Goal: Task Accomplishment & Management: Use online tool/utility

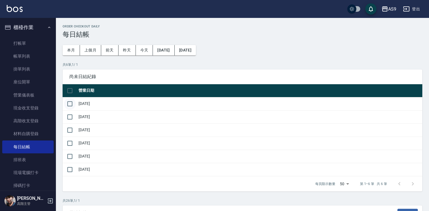
click at [69, 104] on input "checkbox" at bounding box center [70, 104] width 12 height 12
checkbox input "true"
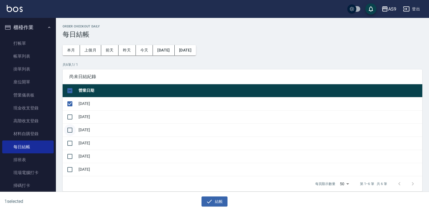
drag, startPoint x: 68, startPoint y: 119, endPoint x: 66, endPoint y: 127, distance: 8.5
click at [67, 120] on input "checkbox" at bounding box center [70, 117] width 12 height 12
checkbox input "true"
drag, startPoint x: 65, startPoint y: 132, endPoint x: 66, endPoint y: 141, distance: 8.7
click at [65, 133] on input "checkbox" at bounding box center [70, 130] width 12 height 12
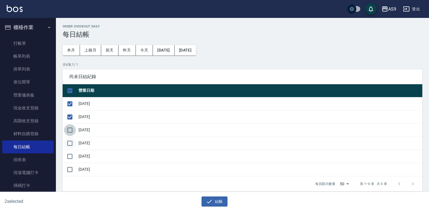
checkbox input "true"
drag, startPoint x: 66, startPoint y: 142, endPoint x: 68, endPoint y: 149, distance: 6.8
click at [66, 144] on input "checkbox" at bounding box center [70, 143] width 12 height 12
checkbox input "true"
drag, startPoint x: 68, startPoint y: 155, endPoint x: 73, endPoint y: 163, distance: 8.8
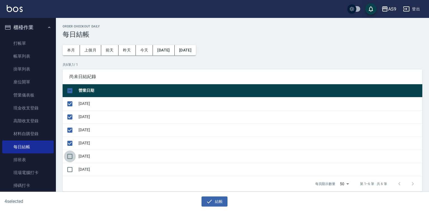
click at [70, 157] on input "checkbox" at bounding box center [70, 156] width 12 height 12
checkbox input "true"
click at [211, 202] on icon "button" at bounding box center [209, 201] width 7 height 7
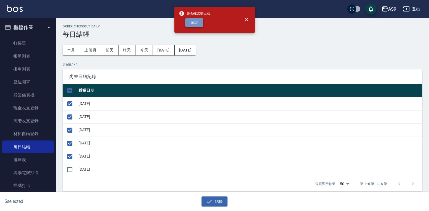
click at [192, 22] on button "確定" at bounding box center [194, 22] width 18 height 9
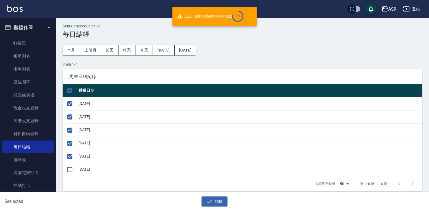
checkbox input "false"
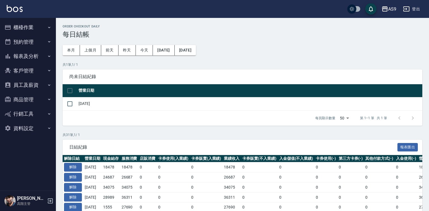
click at [28, 27] on button "櫃檯作業" at bounding box center [27, 27] width 51 height 15
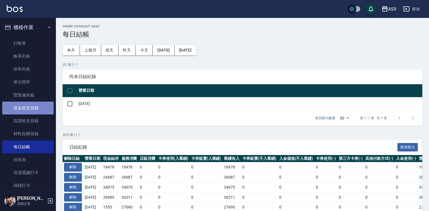
click at [29, 108] on link "現金收支登錄" at bounding box center [27, 107] width 51 height 13
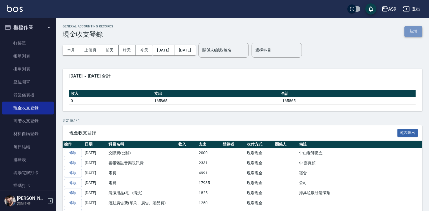
click at [410, 31] on button "新增" at bounding box center [413, 31] width 18 height 10
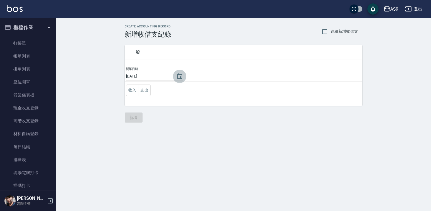
click at [178, 75] on icon "Choose date, selected date is 2025-09-23" at bounding box center [179, 76] width 7 height 7
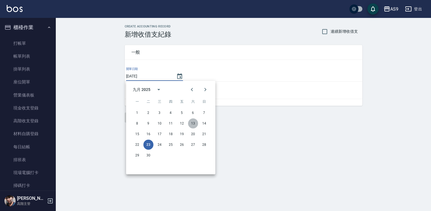
click at [196, 125] on button "13" at bounding box center [193, 123] width 10 height 10
type input "[DATE]"
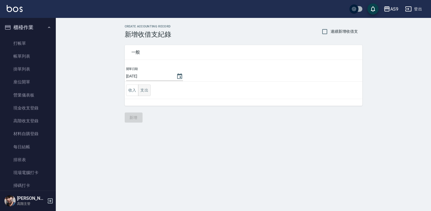
click at [147, 90] on button "支出" at bounding box center [144, 89] width 13 height 11
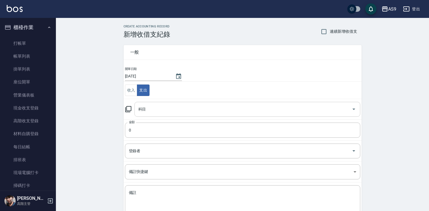
click at [154, 112] on input "科目" at bounding box center [243, 109] width 212 height 10
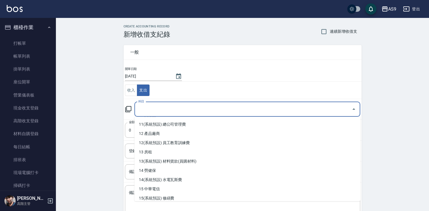
scroll to position [112, 0]
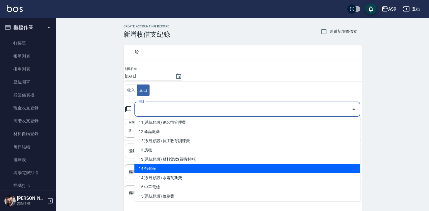
click at [158, 169] on li "14 勞健保" at bounding box center [247, 168] width 226 height 9
type input "14 勞健保"
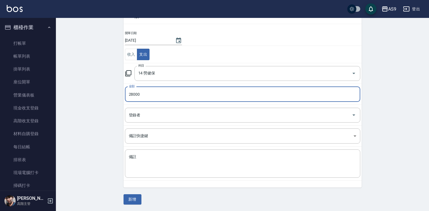
scroll to position [36, 0]
type input "28000"
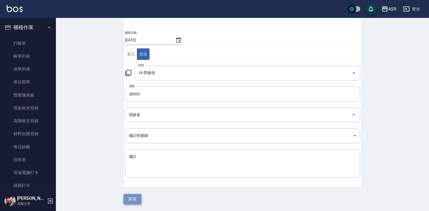
click at [135, 200] on button "新增" at bounding box center [132, 199] width 18 height 10
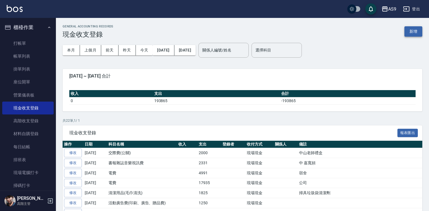
click at [410, 29] on button "新增" at bounding box center [413, 31] width 18 height 10
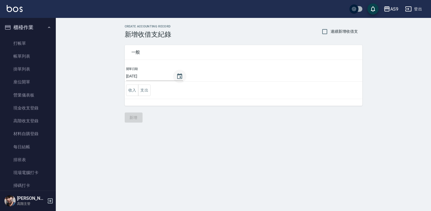
click at [178, 75] on icon "Choose date, selected date is 2025-09-23" at bounding box center [179, 76] width 5 height 6
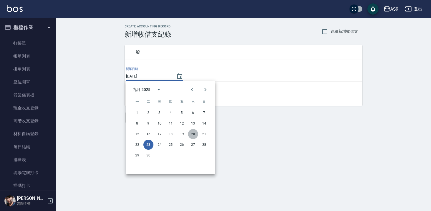
click at [191, 135] on button "20" at bounding box center [193, 134] width 10 height 10
type input "[DATE]"
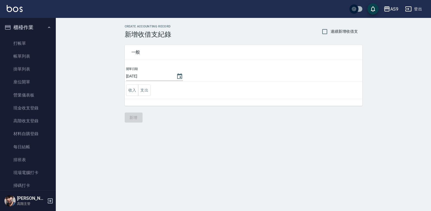
click at [146, 89] on button "支出" at bounding box center [144, 89] width 13 height 11
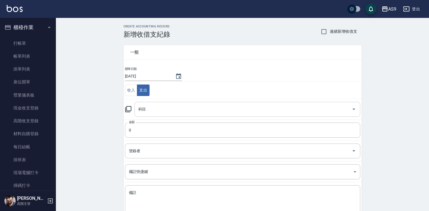
click at [157, 109] on input "科目" at bounding box center [243, 109] width 212 height 10
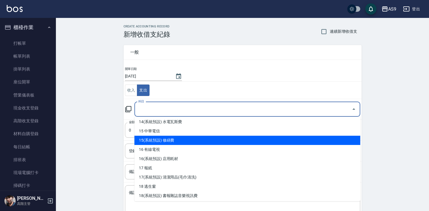
scroll to position [112, 0]
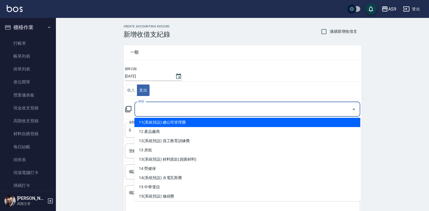
click at [180, 123] on li "11(系統預設) 總公司管理費" at bounding box center [247, 122] width 226 height 9
type input "11(系統預設) 總公司管理費"
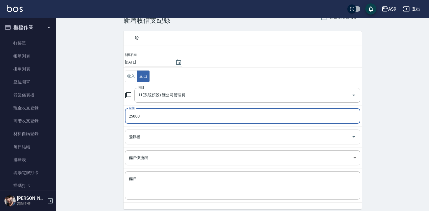
scroll to position [36, 0]
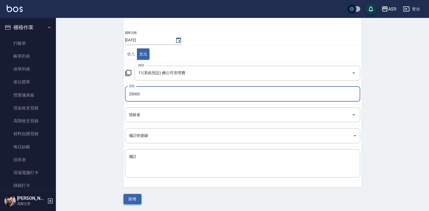
type input "25000"
click at [135, 201] on button "新增" at bounding box center [132, 199] width 18 height 10
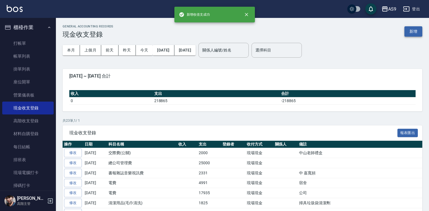
click at [412, 32] on button "新增" at bounding box center [413, 31] width 18 height 10
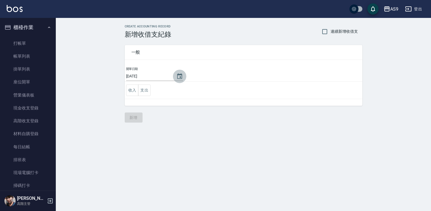
click at [177, 75] on icon "Choose date, selected date is 2025-09-23" at bounding box center [179, 76] width 5 height 6
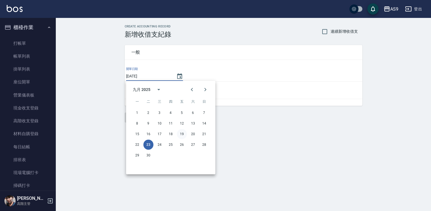
click at [180, 135] on button "19" at bounding box center [182, 134] width 10 height 10
type input "[DATE]"
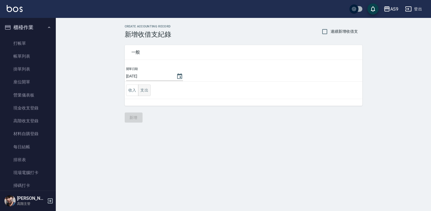
click at [148, 91] on button "支出" at bounding box center [144, 89] width 13 height 11
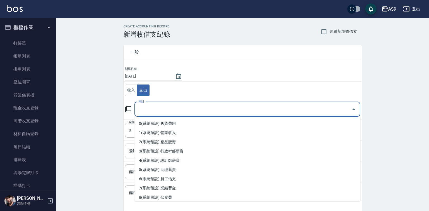
click at [157, 110] on input "科目" at bounding box center [243, 109] width 212 height 10
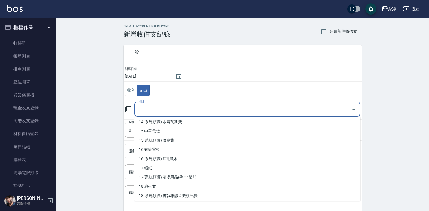
scroll to position [140, 0]
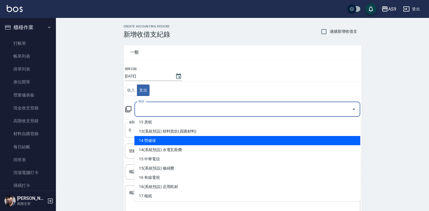
click at [160, 140] on li "14 勞健保" at bounding box center [247, 140] width 226 height 9
type input "14 勞健保"
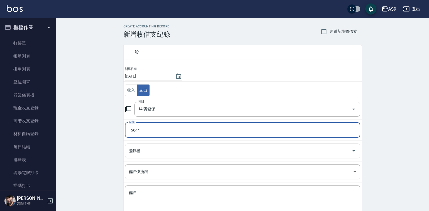
type input "15644"
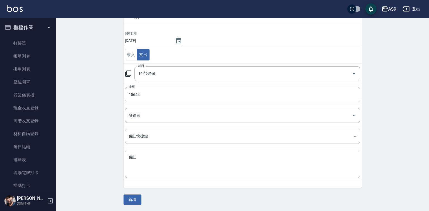
scroll to position [36, 0]
click at [131, 195] on button "新增" at bounding box center [132, 199] width 18 height 10
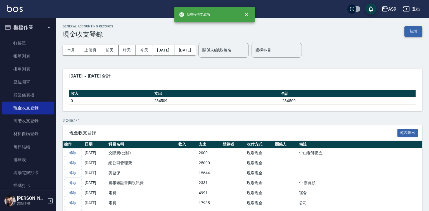
click at [417, 31] on button "新增" at bounding box center [413, 31] width 18 height 10
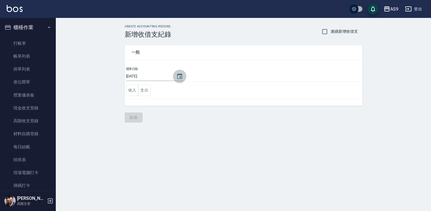
click at [178, 75] on icon "Choose date, selected date is 2025-09-23" at bounding box center [179, 76] width 7 height 7
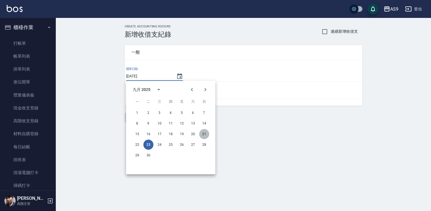
click at [205, 133] on button "21" at bounding box center [204, 134] width 10 height 10
type input "[DATE]"
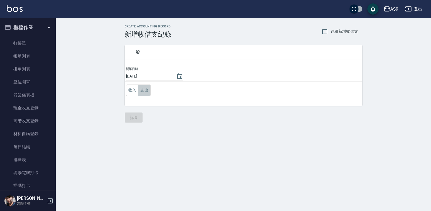
click at [148, 89] on button "支出" at bounding box center [144, 89] width 13 height 11
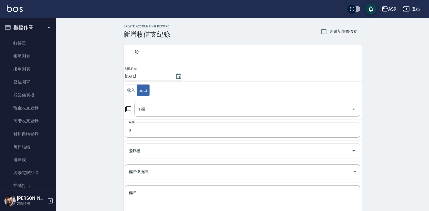
click at [153, 107] on input "科目" at bounding box center [243, 109] width 212 height 10
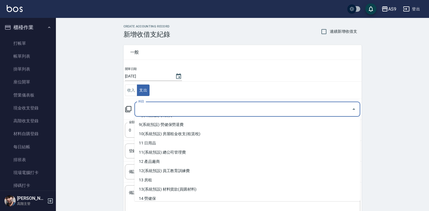
scroll to position [84, 0]
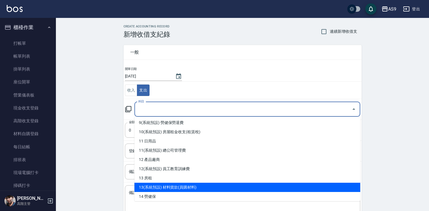
click at [186, 189] on li "13(系統預設) 材料貨款(員購材料)" at bounding box center [247, 186] width 226 height 9
type input "13(系統預設) 材料貨款(員購材料)"
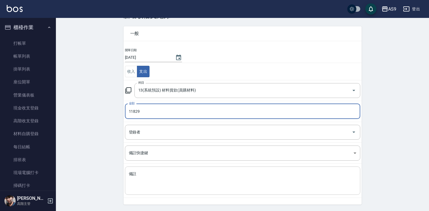
scroll to position [36, 0]
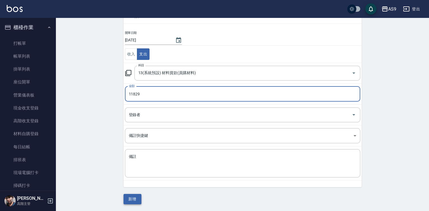
type input "11829"
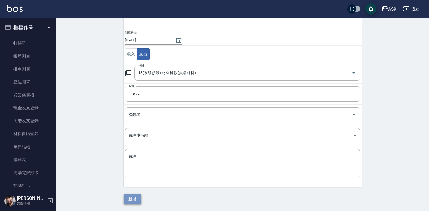
click at [134, 200] on button "新增" at bounding box center [132, 199] width 18 height 10
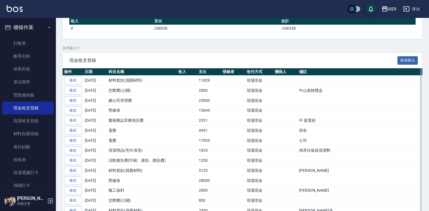
scroll to position [84, 0]
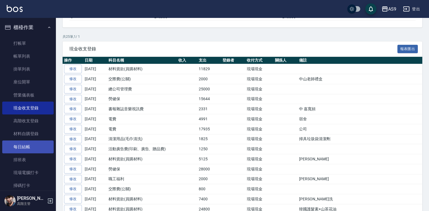
click at [33, 145] on link "每日結帳" at bounding box center [27, 146] width 51 height 13
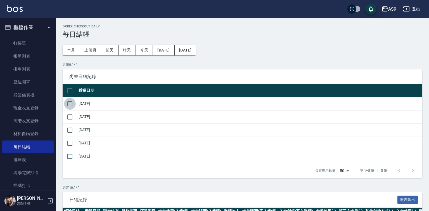
click at [70, 102] on input "checkbox" at bounding box center [70, 104] width 12 height 12
checkbox input "true"
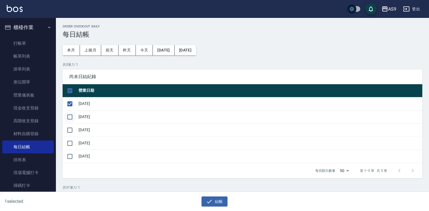
click at [71, 117] on input "checkbox" at bounding box center [70, 117] width 12 height 12
checkbox input "true"
click at [68, 130] on input "checkbox" at bounding box center [70, 130] width 12 height 12
checkbox input "true"
click at [66, 144] on input "checkbox" at bounding box center [70, 143] width 12 height 12
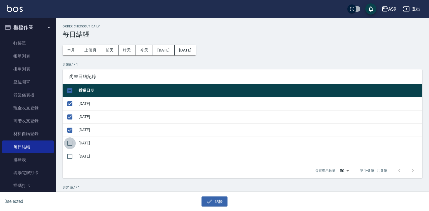
checkbox input "true"
click at [68, 156] on input "checkbox" at bounding box center [70, 156] width 12 height 12
checkbox input "true"
click at [214, 200] on button "結帳" at bounding box center [214, 201] width 26 height 10
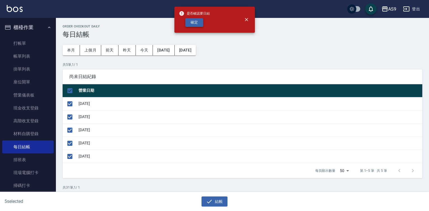
click at [196, 21] on button "確定" at bounding box center [194, 22] width 18 height 9
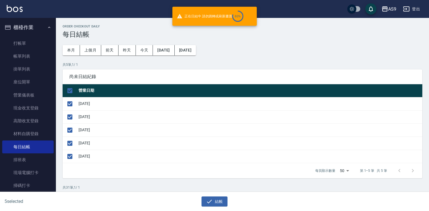
checkbox input "false"
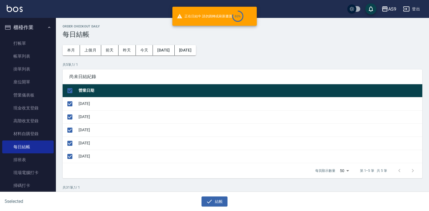
checkbox input "false"
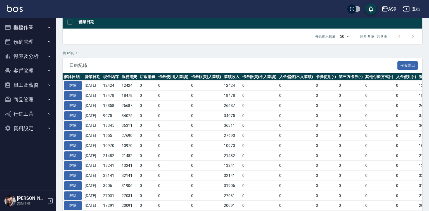
scroll to position [73, 0]
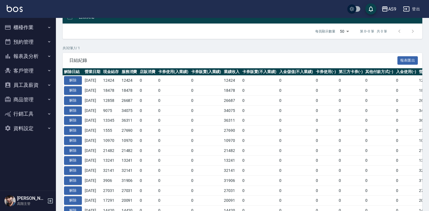
click at [36, 54] on button "報表及分析" at bounding box center [27, 56] width 51 height 15
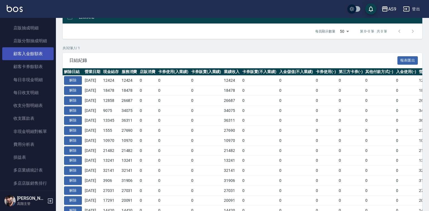
scroll to position [503, 0]
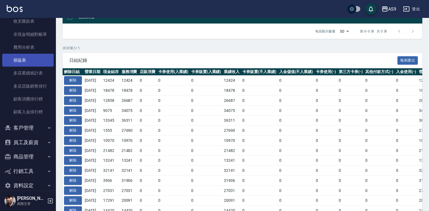
click at [27, 58] on link "損益表" at bounding box center [27, 60] width 51 height 13
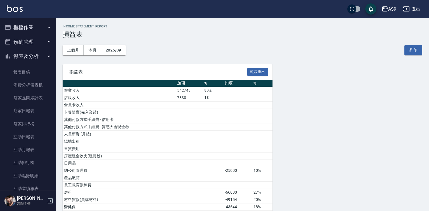
click at [37, 23] on button "櫃檯作業" at bounding box center [27, 27] width 51 height 15
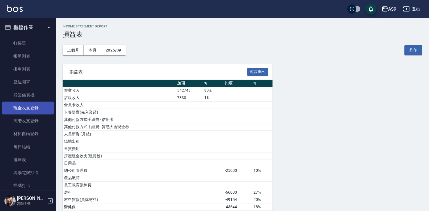
click at [34, 109] on link "現金收支登錄" at bounding box center [27, 107] width 51 height 13
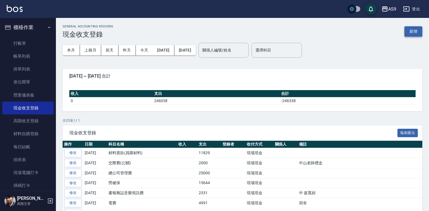
click at [419, 32] on button "新增" at bounding box center [413, 31] width 18 height 10
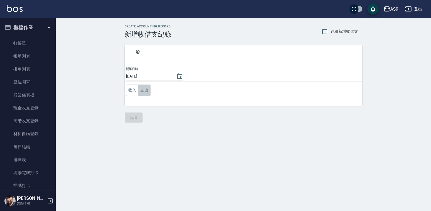
click at [147, 90] on button "支出" at bounding box center [144, 89] width 13 height 11
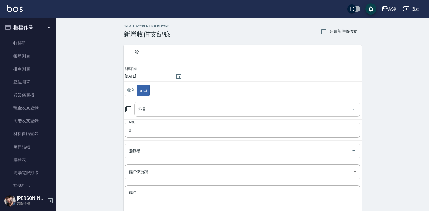
click at [159, 110] on input "科目" at bounding box center [243, 109] width 212 height 10
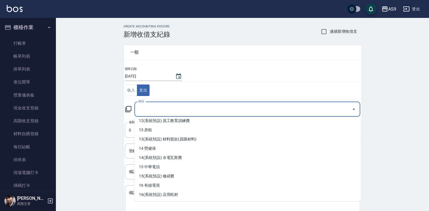
scroll to position [140, 0]
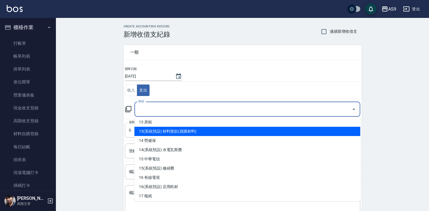
click at [185, 133] on li "13(系統預設) 材料貨款(員購材料)" at bounding box center [247, 130] width 226 height 9
type input "13(系統預設) 材料貨款(員購材料)"
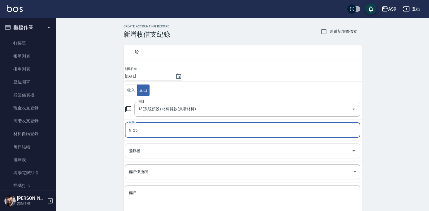
type input "6125"
click at [143, 192] on textarea "備註" at bounding box center [242, 199] width 227 height 19
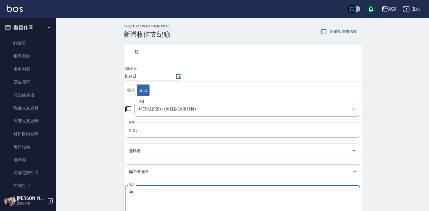
type textarea "利"
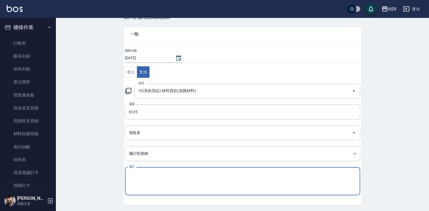
scroll to position [36, 0]
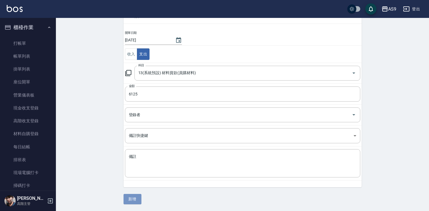
click at [134, 197] on button "新增" at bounding box center [132, 199] width 18 height 10
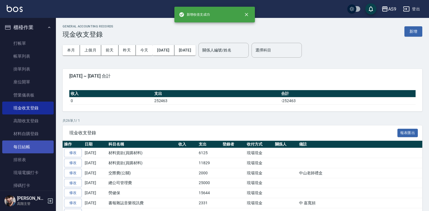
click at [22, 148] on link "每日結帳" at bounding box center [27, 146] width 51 height 13
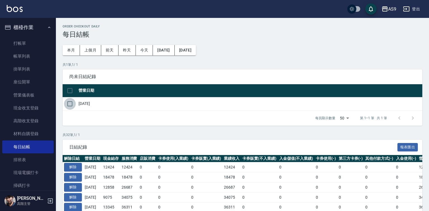
click at [70, 104] on input "checkbox" at bounding box center [70, 104] width 12 height 12
checkbox input "true"
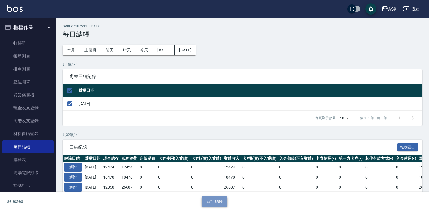
click at [215, 202] on button "結帳" at bounding box center [214, 201] width 26 height 10
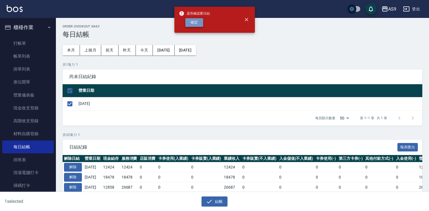
click at [195, 24] on button "確定" at bounding box center [194, 22] width 18 height 9
checkbox input "false"
